Goal: Task Accomplishment & Management: Manage account settings

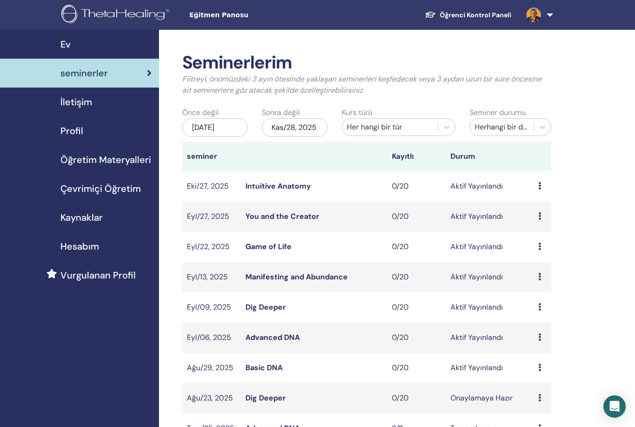
click at [540, 340] on icon at bounding box center [540, 336] width 3 height 7
click at [534, 398] on p "İptal" at bounding box center [542, 395] width 41 height 11
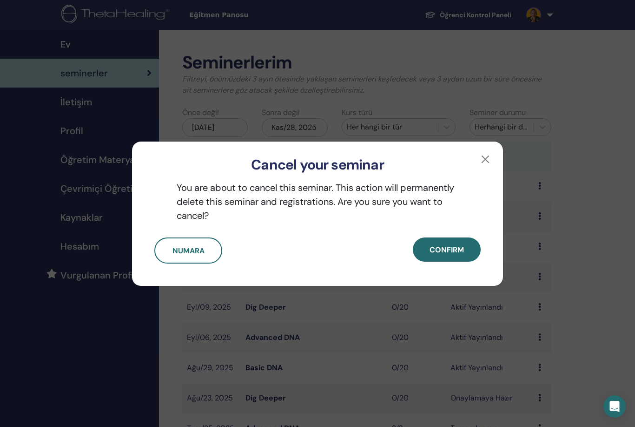
click at [447, 250] on span "Confirm" at bounding box center [447, 250] width 34 height 10
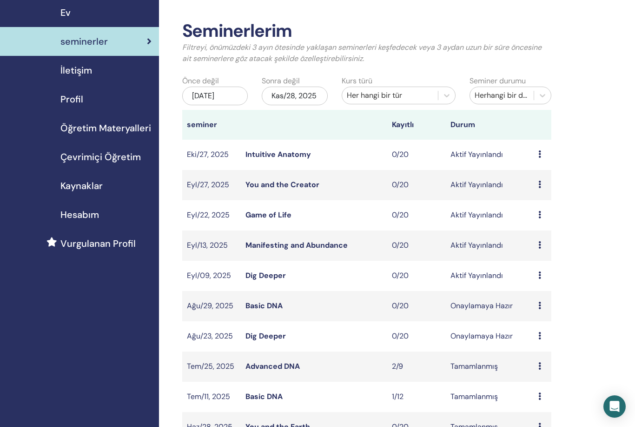
scroll to position [6, 0]
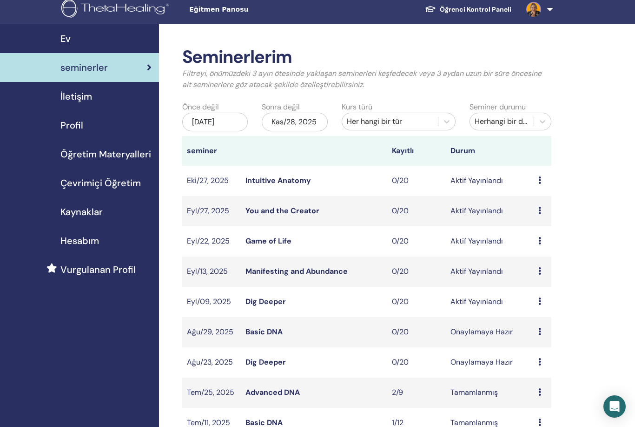
click at [539, 184] on icon at bounding box center [540, 179] width 3 height 7
click at [545, 212] on link "Düzenlemek" at bounding box center [542, 210] width 41 height 10
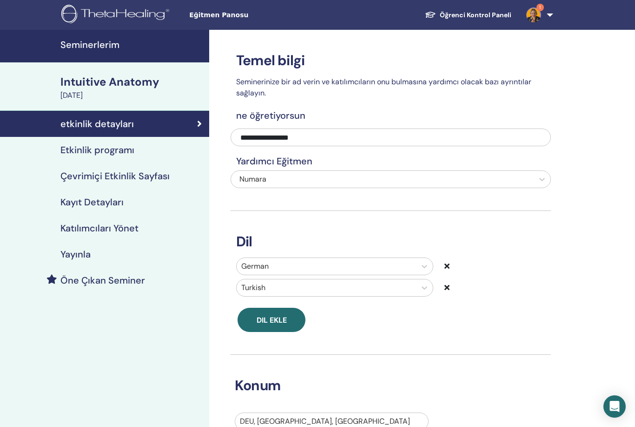
click at [143, 145] on div "Etkinlik programı" at bounding box center [104, 149] width 194 height 11
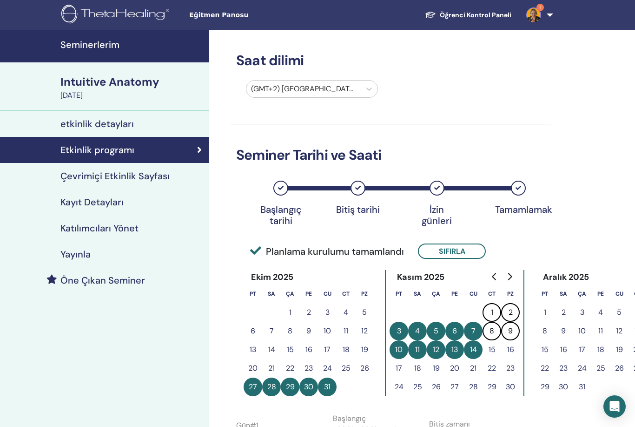
click at [150, 41] on h4 "Seminerlerim" at bounding box center [131, 44] width 143 height 11
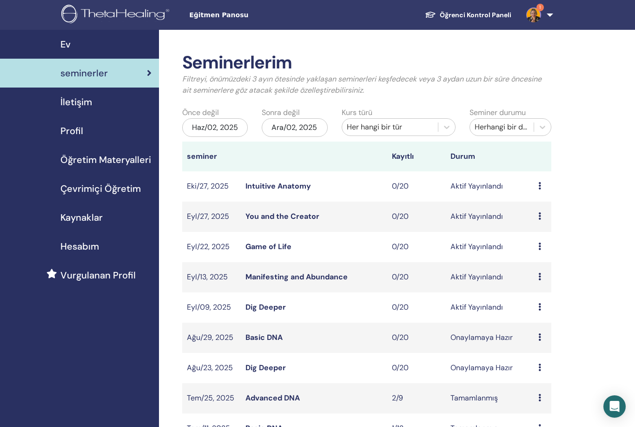
click at [362, 220] on td "You and the Creator" at bounding box center [314, 216] width 147 height 30
click at [538, 208] on td "Ön izleme Düzenlemek katılımcılar İptal" at bounding box center [543, 216] width 18 height 30
click at [541, 214] on icon at bounding box center [540, 215] width 3 height 7
click at [554, 251] on link "katılımcılar" at bounding box center [543, 250] width 38 height 10
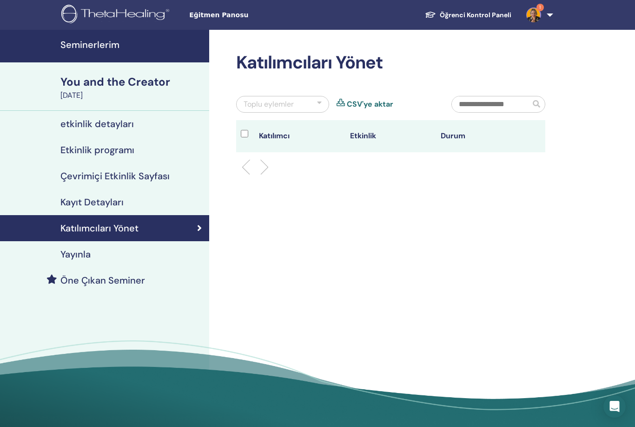
click at [139, 152] on div "Etkinlik programı" at bounding box center [104, 149] width 194 height 11
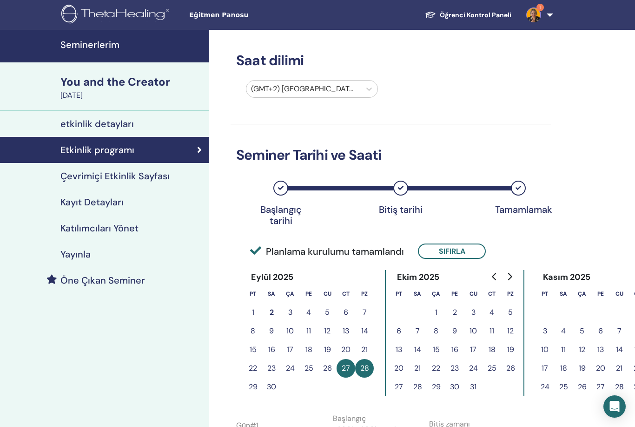
click at [153, 42] on h4 "Seminerlerim" at bounding box center [131, 44] width 143 height 11
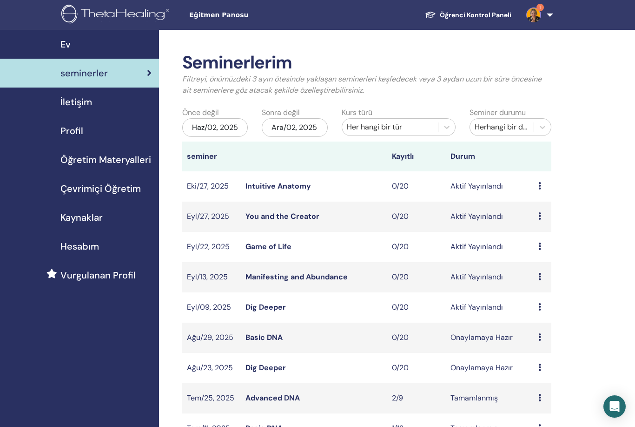
click at [544, 244] on div "Ön izleme Düzenlemek katılımcılar İptal" at bounding box center [543, 246] width 8 height 11
click at [553, 263] on link "Düzenlemek" at bounding box center [547, 266] width 41 height 10
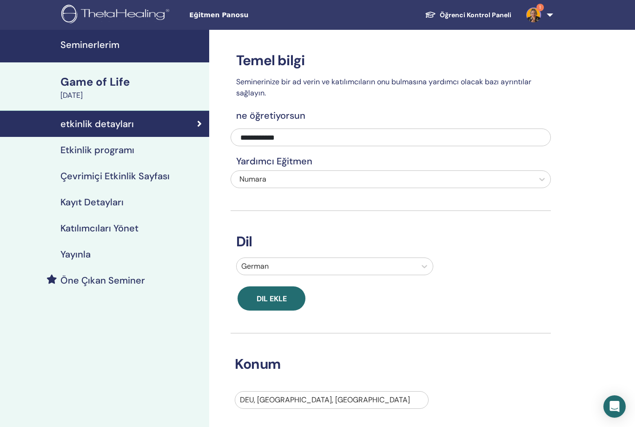
click at [137, 149] on div "Etkinlik programı" at bounding box center [104, 149] width 194 height 11
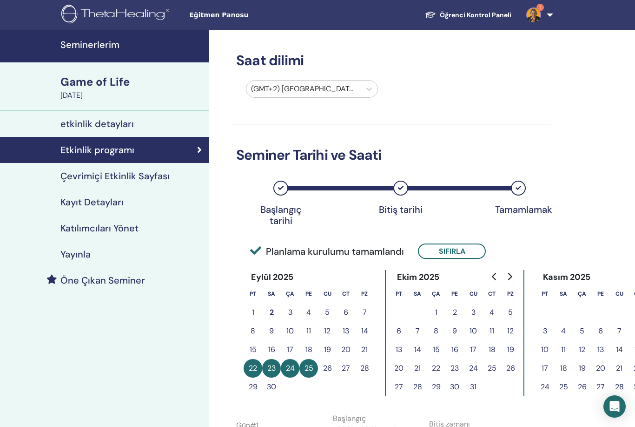
click at [149, 46] on h4 "Seminerlerim" at bounding box center [131, 44] width 143 height 11
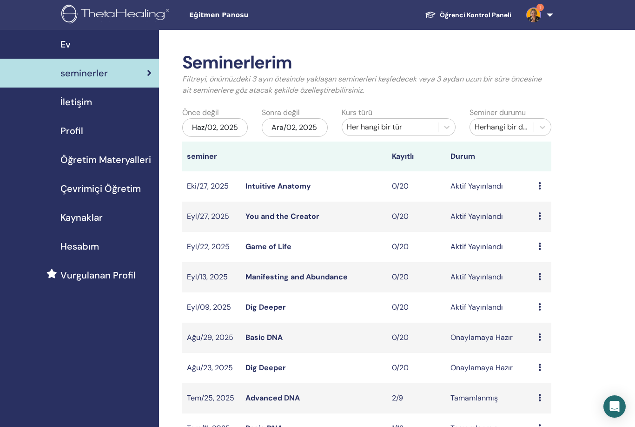
click at [536, 222] on td "Ön izleme Düzenlemek katılımcılar İptal" at bounding box center [543, 216] width 18 height 30
click at [527, 210] on td "Aktif Yayınlandı" at bounding box center [490, 216] width 88 height 30
click at [549, 210] on td "Ön izleme Düzenlemek katılımcılar İptal" at bounding box center [543, 216] width 18 height 30
click at [542, 213] on div "Ön izleme Düzenlemek katılımcılar İptal" at bounding box center [543, 216] width 8 height 11
click at [556, 236] on link "Düzenlemek" at bounding box center [545, 235] width 41 height 10
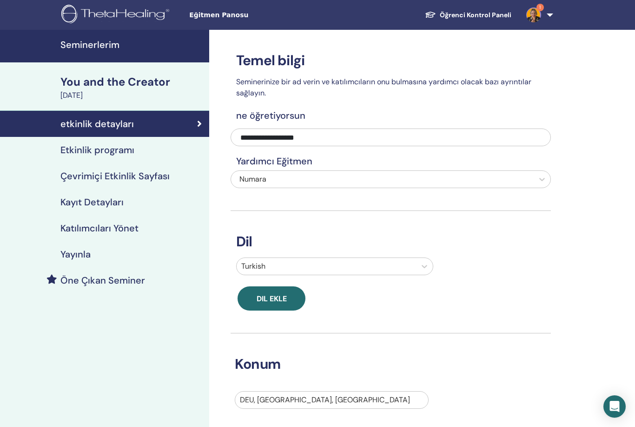
click at [138, 151] on div "Etkinlik programı" at bounding box center [104, 149] width 194 height 11
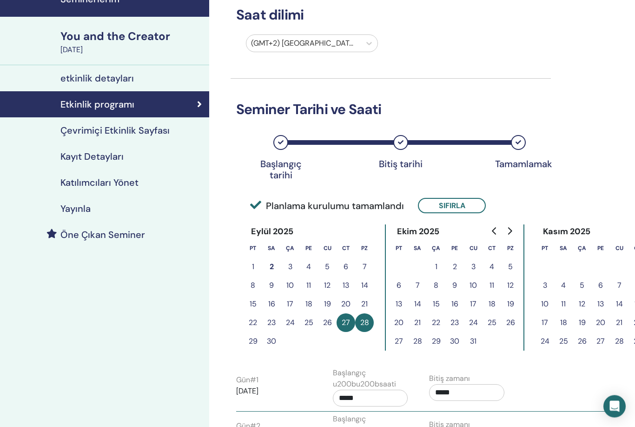
scroll to position [13, 0]
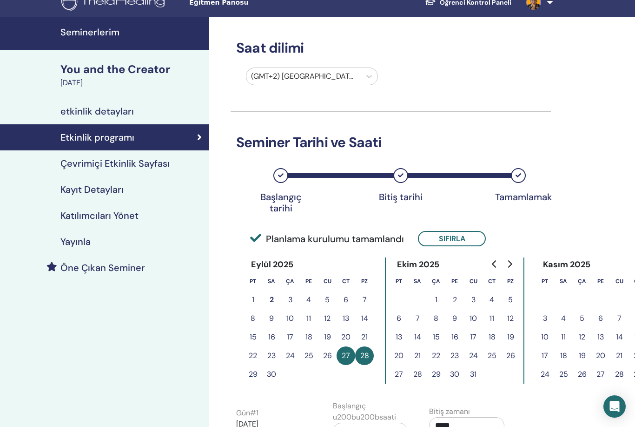
click at [149, 31] on h4 "Seminerlerim" at bounding box center [131, 32] width 143 height 11
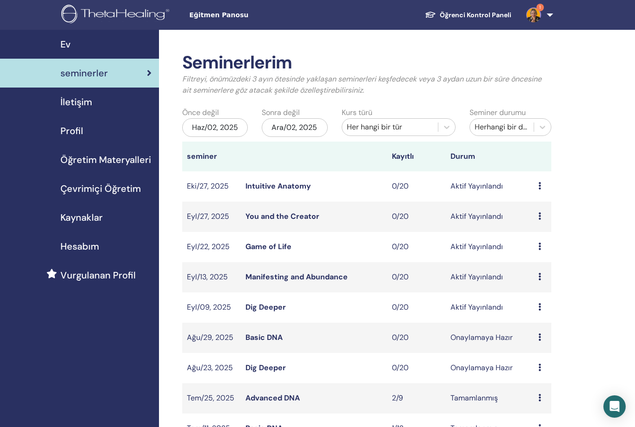
click at [361, 189] on td "Intuitive Anatomy" at bounding box center [314, 186] width 147 height 30
click at [544, 180] on div "Ön izleme Düzenlemek katılımcılar İptal" at bounding box center [543, 185] width 8 height 11
click at [559, 214] on link "katılımcılar" at bounding box center [546, 216] width 38 height 10
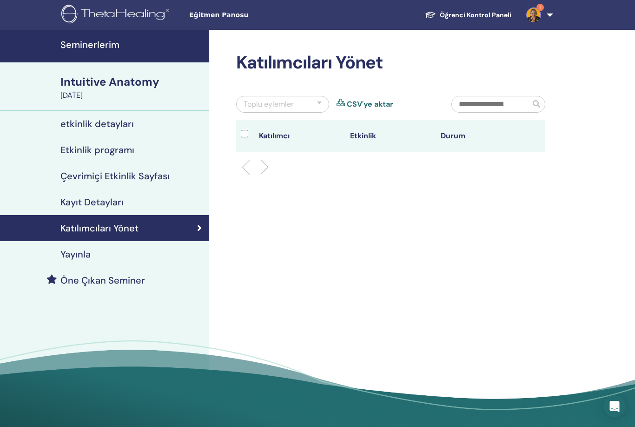
click at [154, 156] on link "Etkinlik programı" at bounding box center [104, 150] width 209 height 26
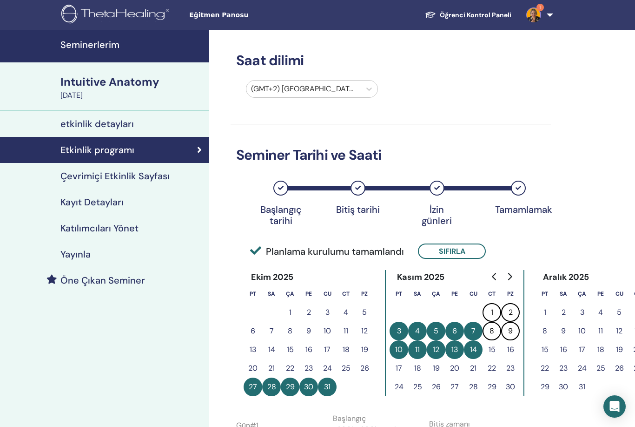
click at [153, 47] on h4 "Seminerlerim" at bounding box center [131, 44] width 143 height 11
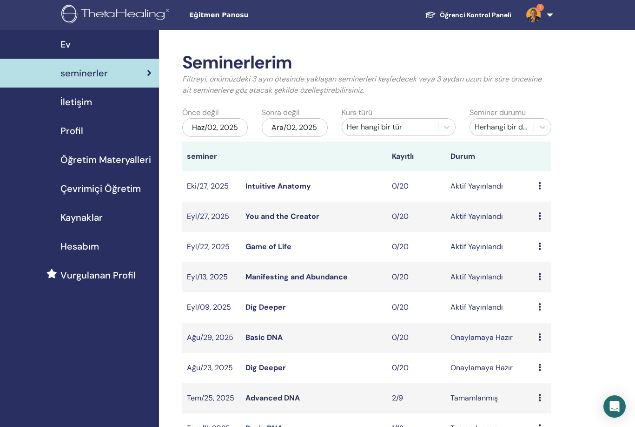
click at [544, 280] on div "Ön izleme Düzenlemek katılımcılar İptal" at bounding box center [543, 276] width 8 height 11
click at [563, 304] on link "Düzenlemek" at bounding box center [547, 301] width 41 height 10
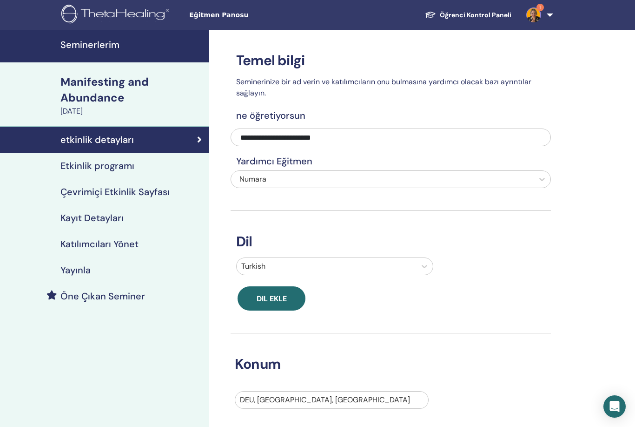
click at [141, 173] on link "Etkinlik programı" at bounding box center [104, 166] width 209 height 26
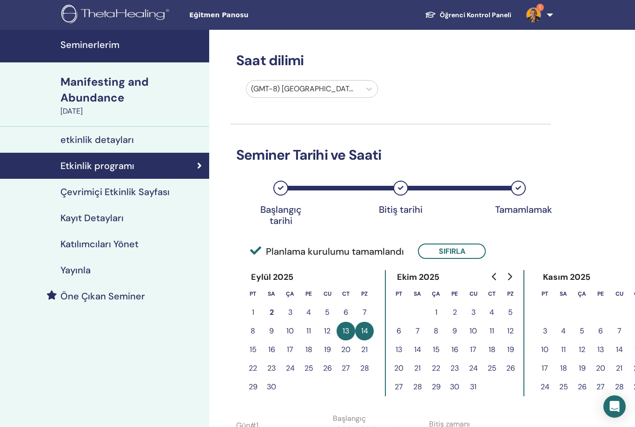
click at [149, 42] on h4 "Seminerlerim" at bounding box center [131, 44] width 143 height 11
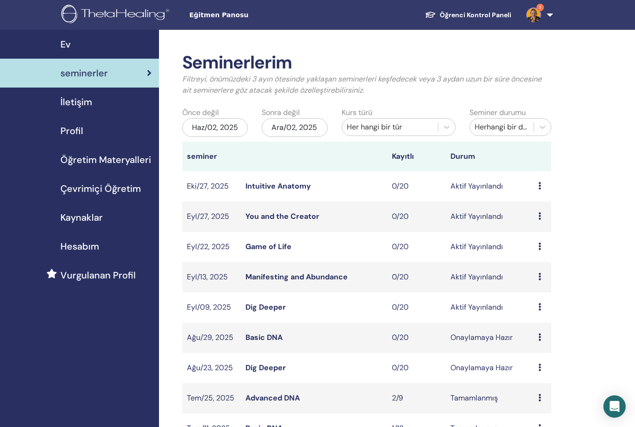
click at [541, 307] on icon at bounding box center [540, 306] width 3 height 7
click at [558, 341] on link "katılımcılar" at bounding box center [543, 343] width 38 height 10
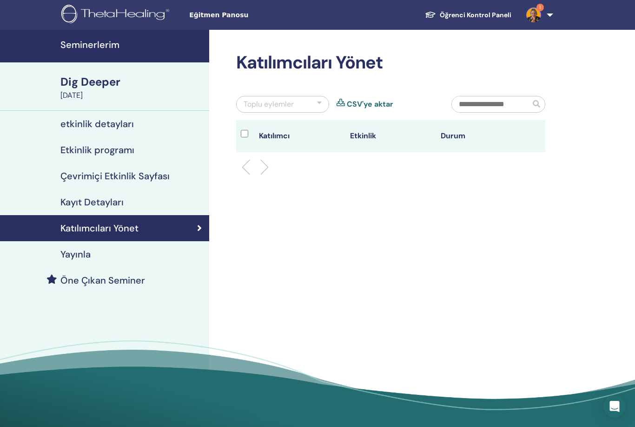
click at [146, 156] on link "Etkinlik programı" at bounding box center [104, 150] width 209 height 26
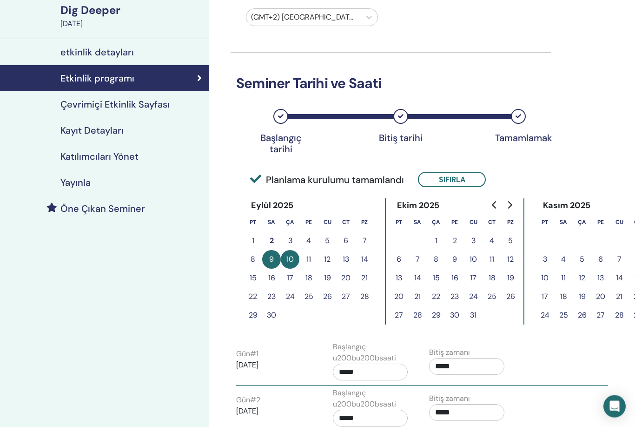
scroll to position [76, 0]
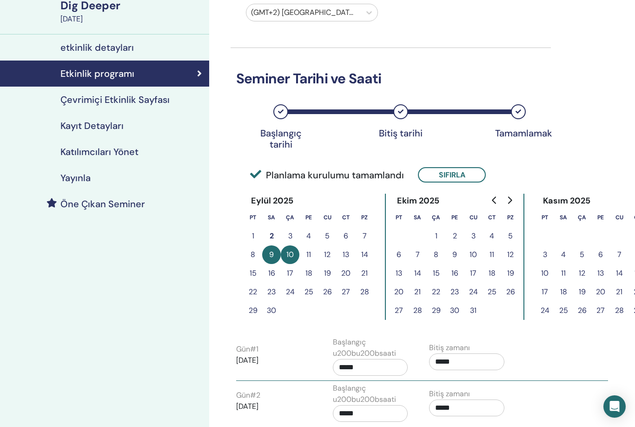
click at [377, 367] on input "*****" at bounding box center [370, 367] width 75 height 17
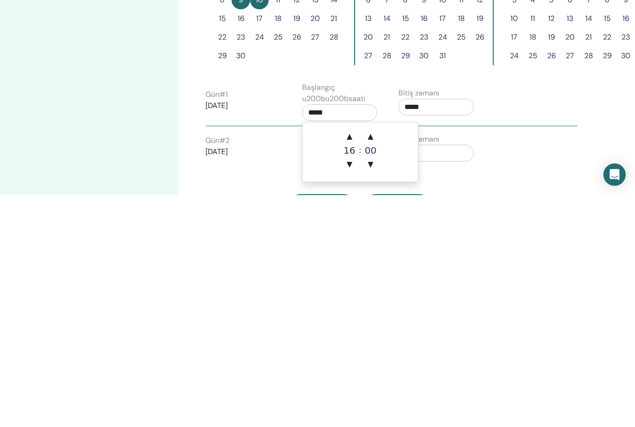
click at [347, 359] on span "▲" at bounding box center [349, 368] width 19 height 19
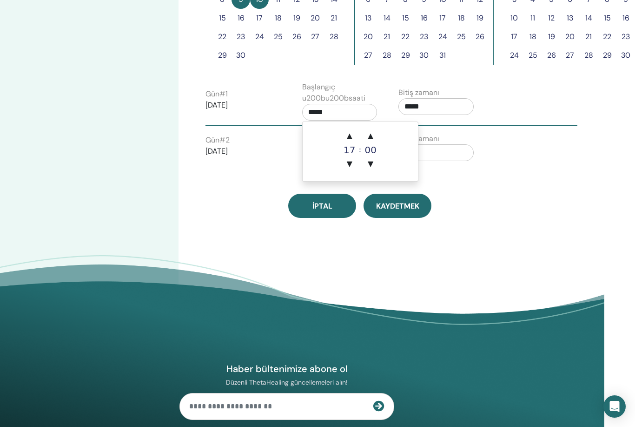
click at [351, 141] on span "▲" at bounding box center [349, 136] width 19 height 19
click at [347, 168] on span "▼" at bounding box center [349, 163] width 19 height 19
type input "*****"
click at [443, 107] on input "*****" at bounding box center [436, 106] width 75 height 17
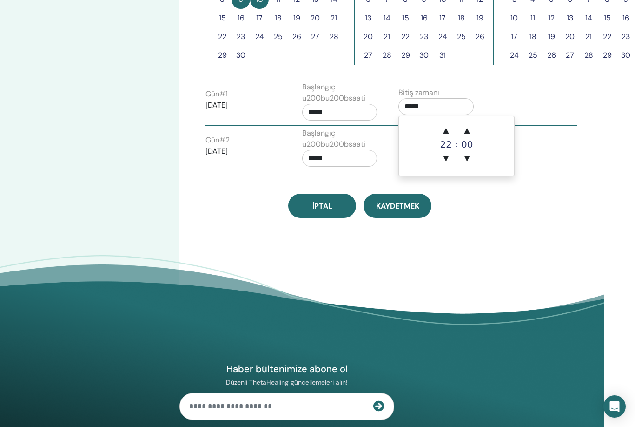
scroll to position [331, 31]
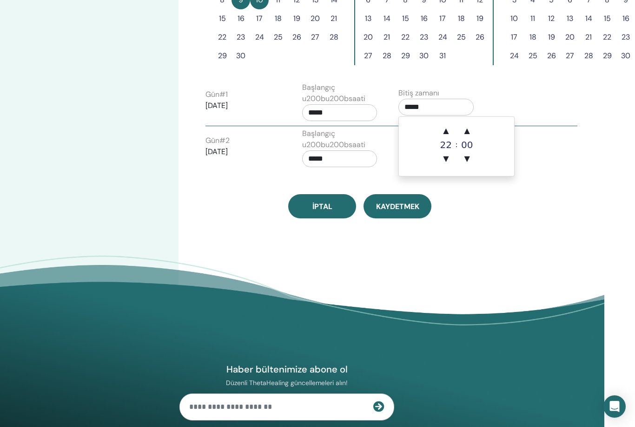
click at [444, 131] on span "▲" at bounding box center [446, 130] width 19 height 19
type input "*****"
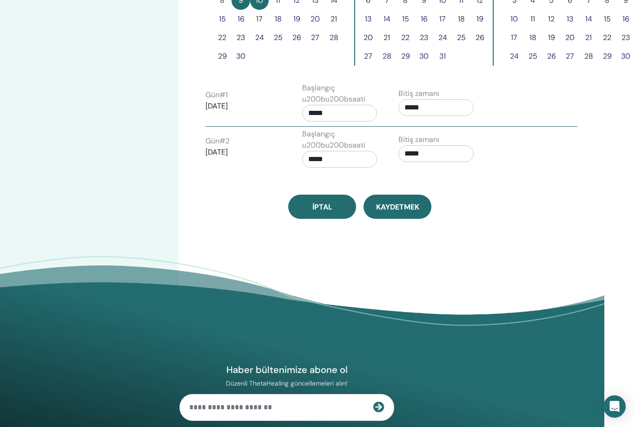
click at [428, 148] on input "*****" at bounding box center [436, 153] width 75 height 17
click at [453, 178] on span "▲" at bounding box center [446, 177] width 19 height 19
type input "*****"
click at [335, 163] on input "*****" at bounding box center [339, 159] width 75 height 17
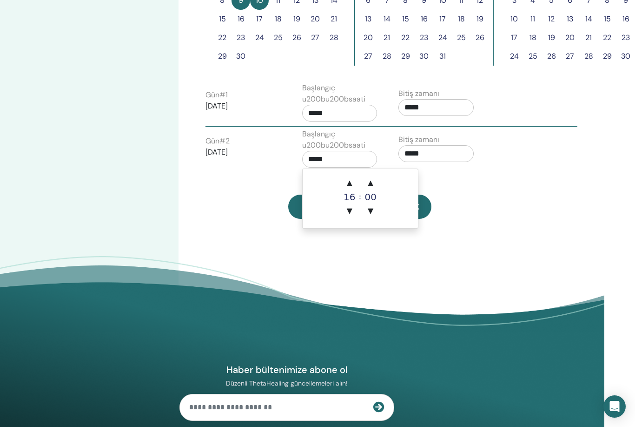
click at [353, 182] on span "▲" at bounding box center [349, 182] width 19 height 19
type input "*****"
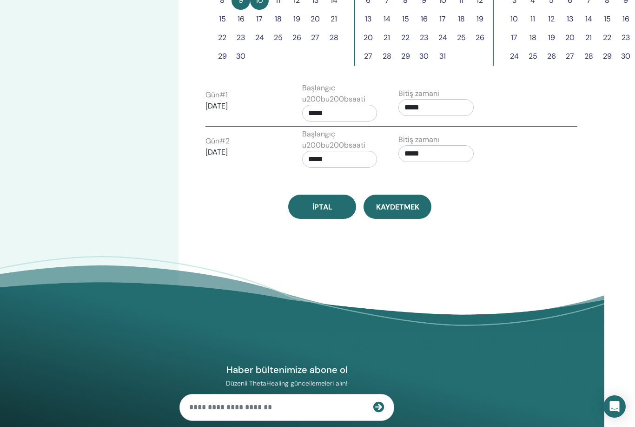
click at [511, 219] on div "Saat dilimi (GMT+2) Europe/Berlin Seminer Tarihi ve Saati Başlangıç tarihi Biti…" at bounding box center [391, 24] width 424 height 649
click at [402, 205] on span "Kaydetmek" at bounding box center [397, 207] width 43 height 10
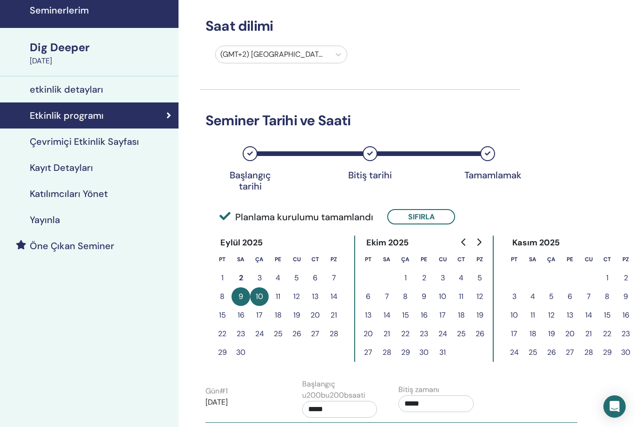
scroll to position [0, 31]
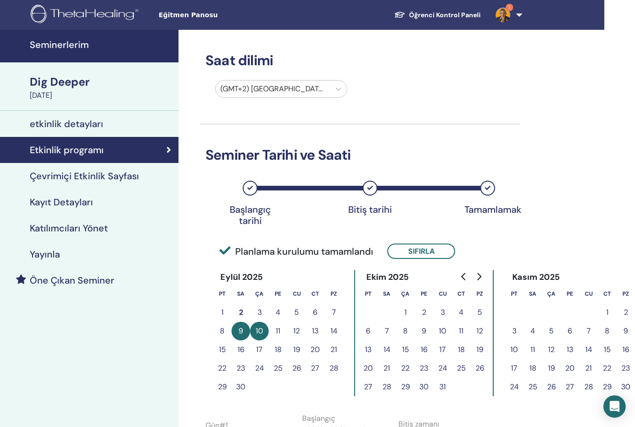
click at [126, 45] on h4 "Seminerlerim" at bounding box center [101, 44] width 143 height 11
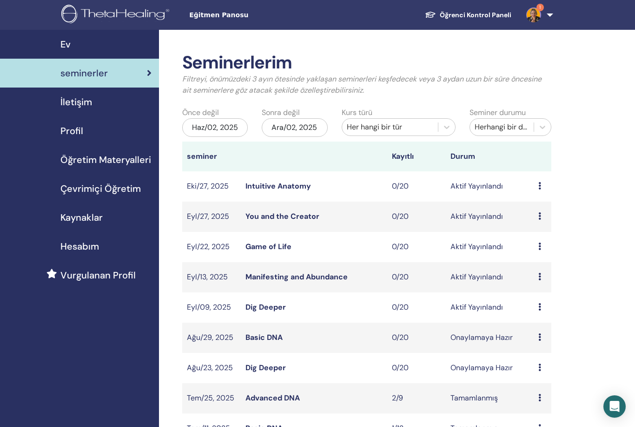
click at [540, 187] on icon at bounding box center [540, 185] width 3 height 7
click at [547, 222] on link "katılımcılar" at bounding box center [542, 223] width 38 height 10
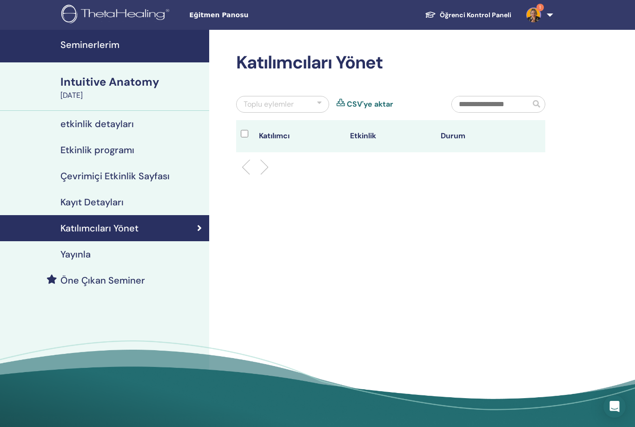
click at [153, 246] on link "Yayınla" at bounding box center [104, 254] width 209 height 26
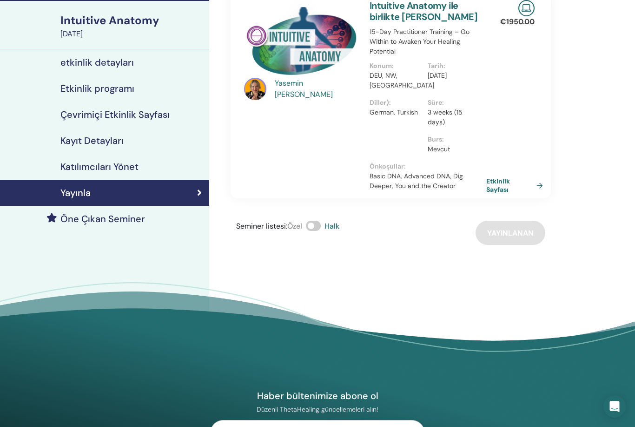
scroll to position [90, 0]
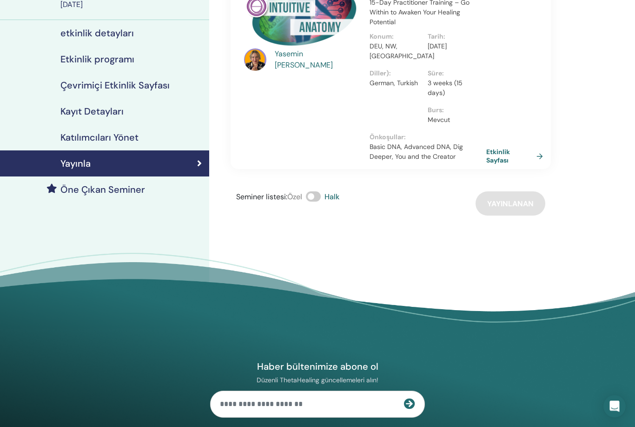
click at [335, 192] on span "Halk" at bounding box center [332, 197] width 15 height 10
click at [536, 147] on link "Etkinlik Sayfası" at bounding box center [517, 155] width 60 height 17
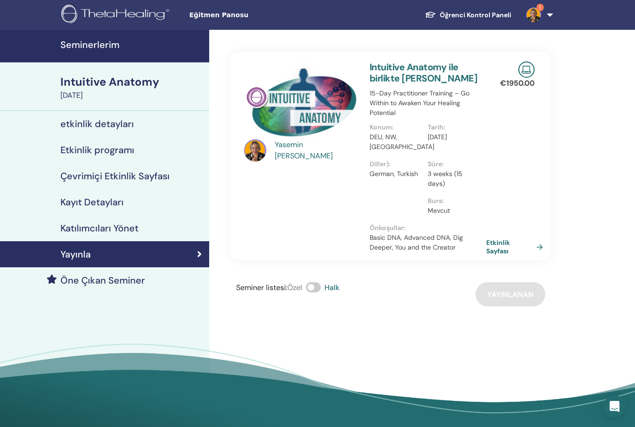
click at [152, 48] on h4 "Seminerlerim" at bounding box center [131, 44] width 143 height 11
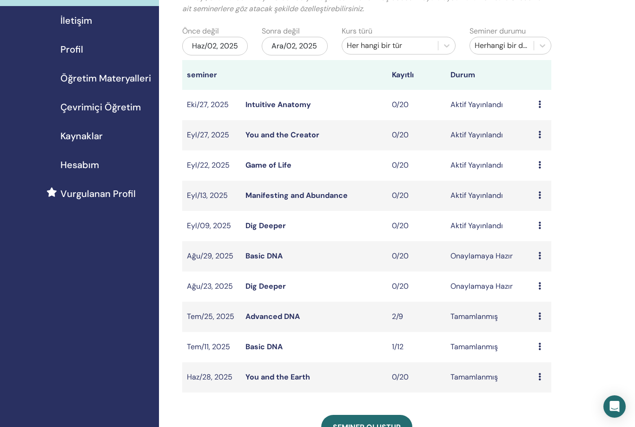
scroll to position [81, 0]
click at [545, 133] on div "Ön izleme Düzenlemek katılımcılar İptal" at bounding box center [543, 135] width 8 height 11
click at [555, 168] on link "katılımcılar" at bounding box center [547, 169] width 38 height 10
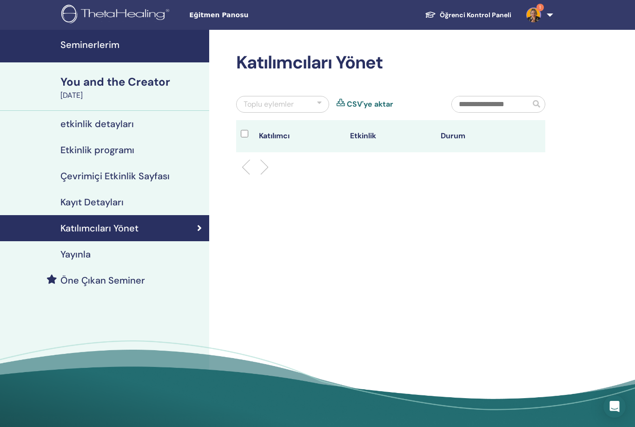
click at [141, 150] on div "Etkinlik programı" at bounding box center [104, 149] width 194 height 11
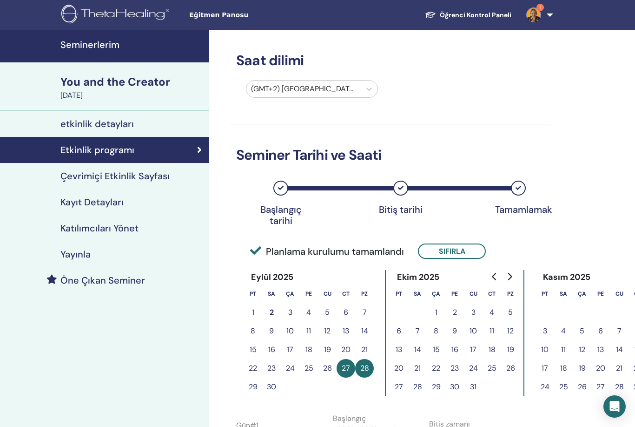
click at [146, 280] on div "Öne Çıkan Seminer" at bounding box center [104, 279] width 194 height 11
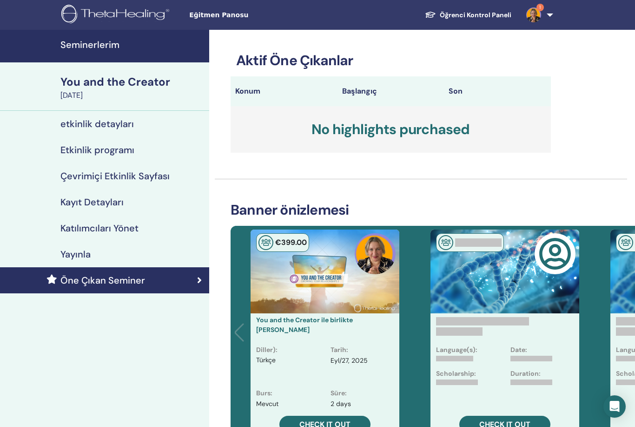
click at [144, 250] on div "Yayınla" at bounding box center [104, 253] width 194 height 11
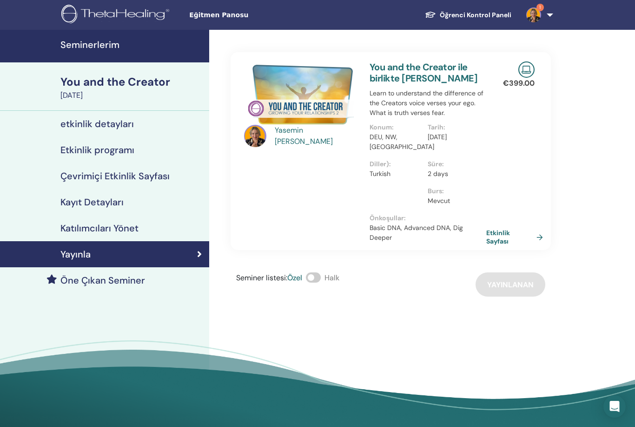
click at [544, 230] on link "Etkinlik Sayfası" at bounding box center [517, 236] width 60 height 17
click at [150, 46] on h4 "Seminerlerim" at bounding box center [131, 44] width 143 height 11
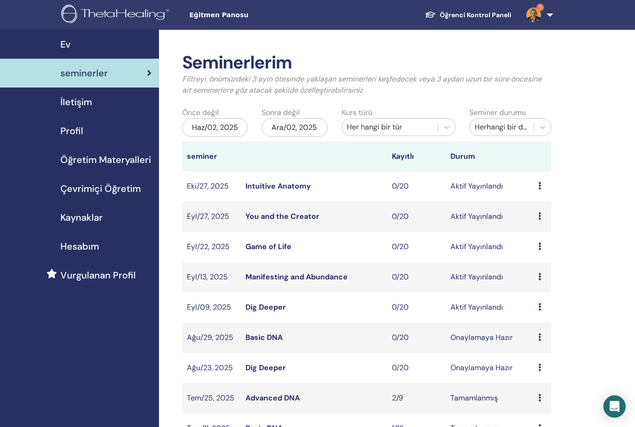
click at [536, 248] on td "Ön izleme Düzenlemek katılımcılar İptal" at bounding box center [543, 247] width 18 height 30
click at [539, 249] on icon at bounding box center [540, 245] width 3 height 7
click at [555, 287] on link "katılımcılar" at bounding box center [541, 285] width 38 height 10
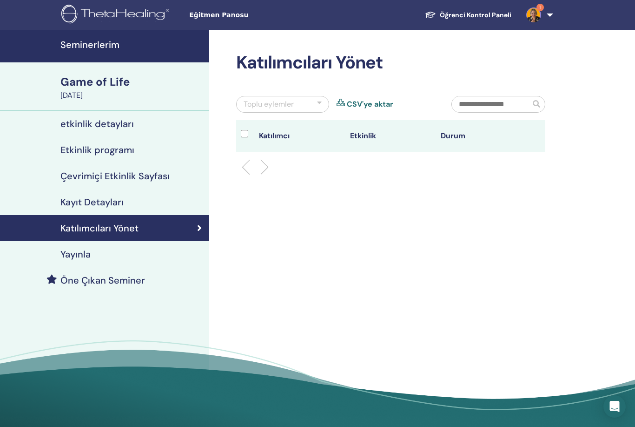
click at [130, 256] on div "Yayınla" at bounding box center [104, 253] width 194 height 11
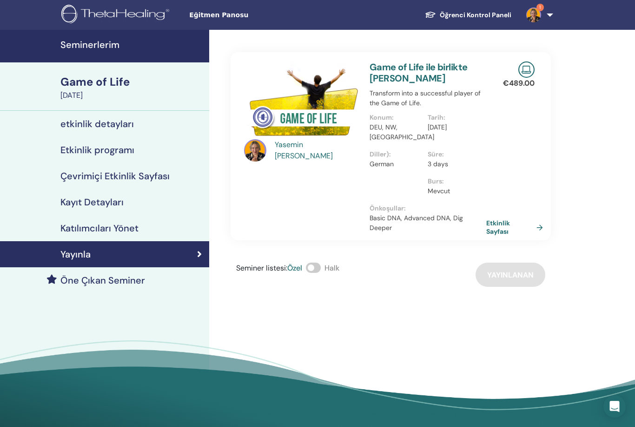
click at [540, 219] on link "Etkinlik Sayfası" at bounding box center [517, 227] width 60 height 17
click at [131, 46] on h4 "Seminerlerim" at bounding box center [131, 44] width 143 height 11
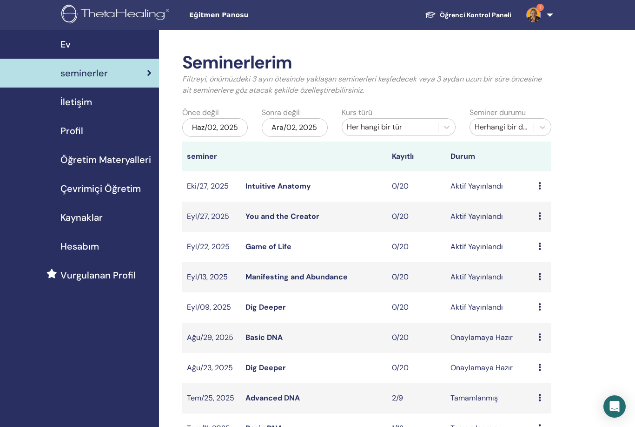
click at [536, 284] on td "Ön izleme Düzenlemek katılımcılar İptal" at bounding box center [543, 277] width 18 height 30
click at [541, 281] on div "Ön izleme Düzenlemek katılımcılar İptal" at bounding box center [543, 276] width 8 height 11
click at [562, 331] on p "İptal" at bounding box center [544, 330] width 41 height 11
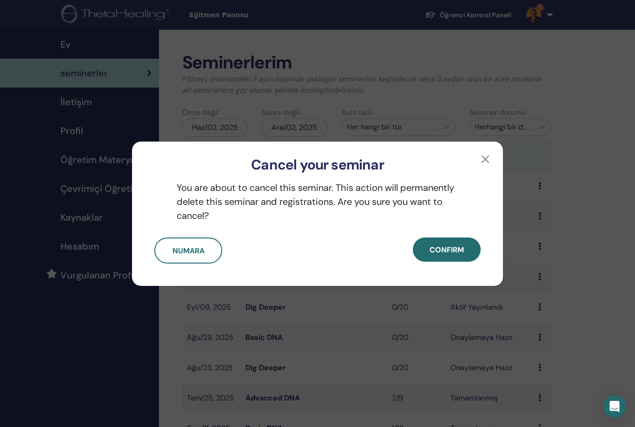
click at [489, 160] on button "button" at bounding box center [485, 159] width 15 height 15
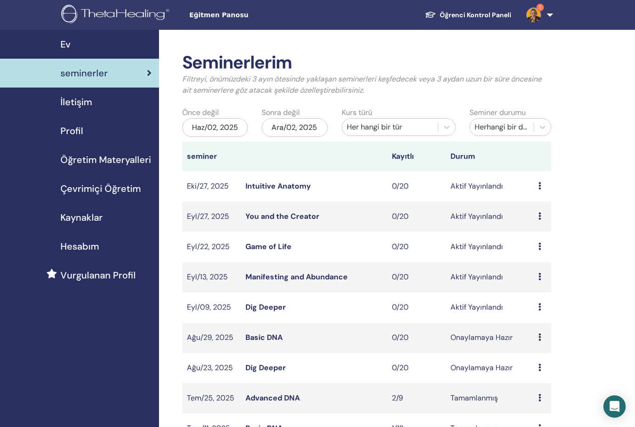
click at [540, 281] on div "Ön izleme Düzenlemek katılımcılar İptal" at bounding box center [543, 276] width 8 height 11
click at [547, 319] on link "katılımcılar" at bounding box center [541, 317] width 38 height 10
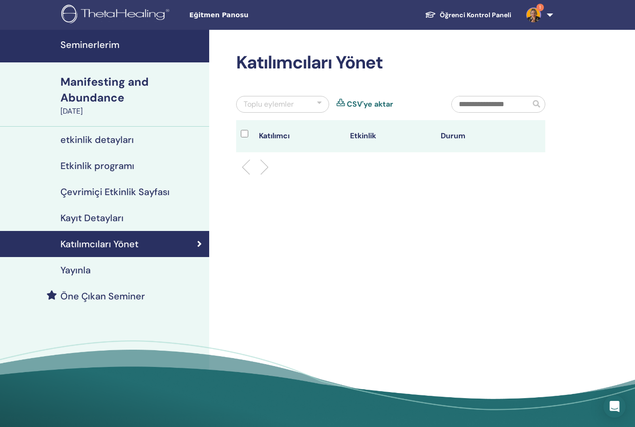
click at [127, 273] on div "Yayınla" at bounding box center [104, 269] width 194 height 11
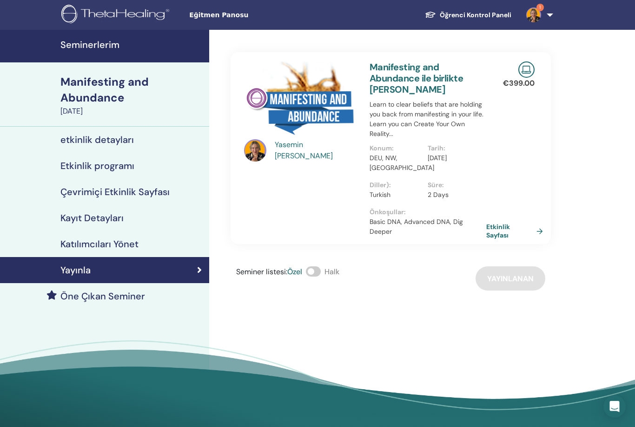
click at [543, 222] on link "Etkinlik Sayfası" at bounding box center [517, 230] width 60 height 17
click at [146, 41] on h4 "Seminerlerim" at bounding box center [131, 44] width 143 height 11
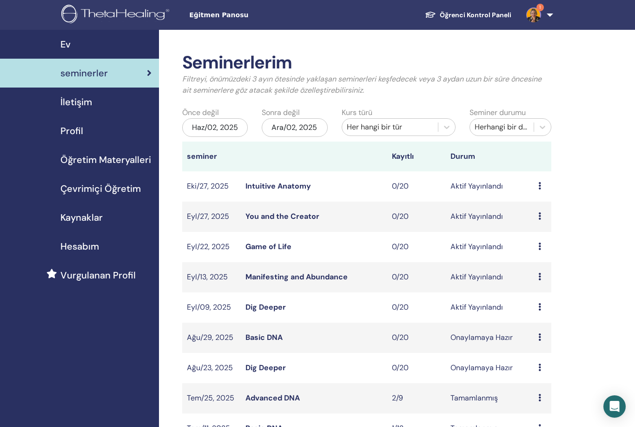
click at [540, 307] on icon at bounding box center [540, 306] width 3 height 7
click at [549, 342] on link "katılımcılar" at bounding box center [541, 343] width 38 height 10
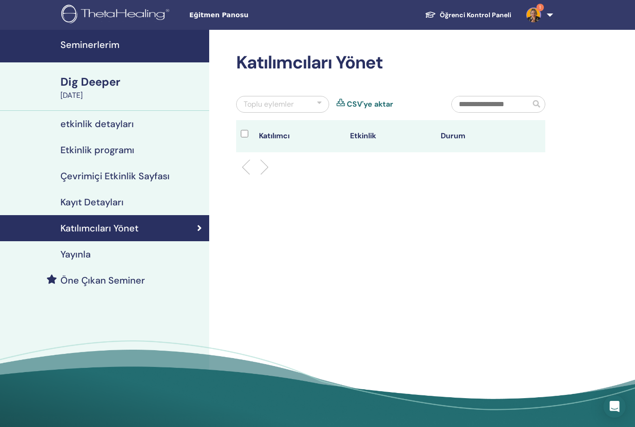
click at [157, 247] on link "Yayınla" at bounding box center [104, 254] width 209 height 26
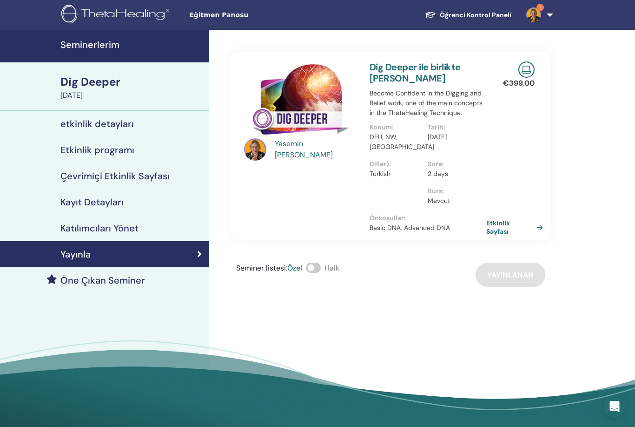
click at [539, 230] on link "Etkinlik Sayfası" at bounding box center [517, 227] width 60 height 17
click at [179, 281] on div "Öne Çıkan Seminer" at bounding box center [104, 279] width 194 height 11
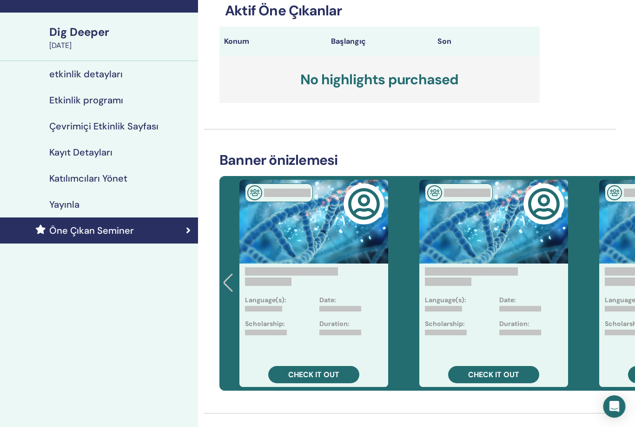
scroll to position [9, 13]
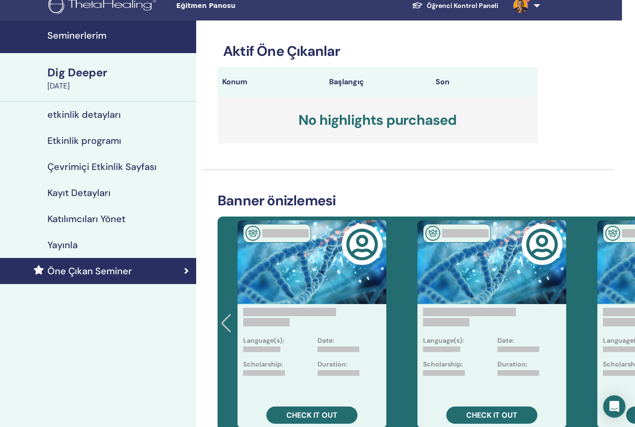
click at [131, 246] on div "Yayınla" at bounding box center [92, 244] width 194 height 11
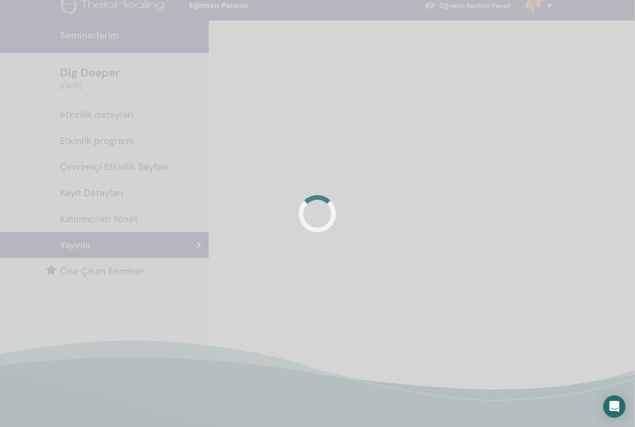
scroll to position [9, 0]
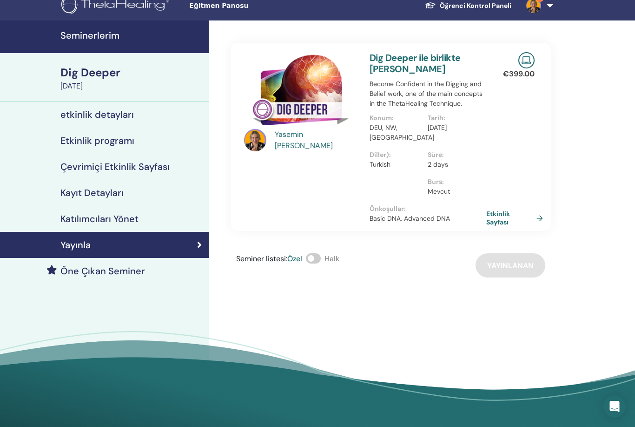
click at [540, 215] on link "Etkinlik Sayfası" at bounding box center [517, 217] width 60 height 17
